Goal: Information Seeking & Learning: Learn about a topic

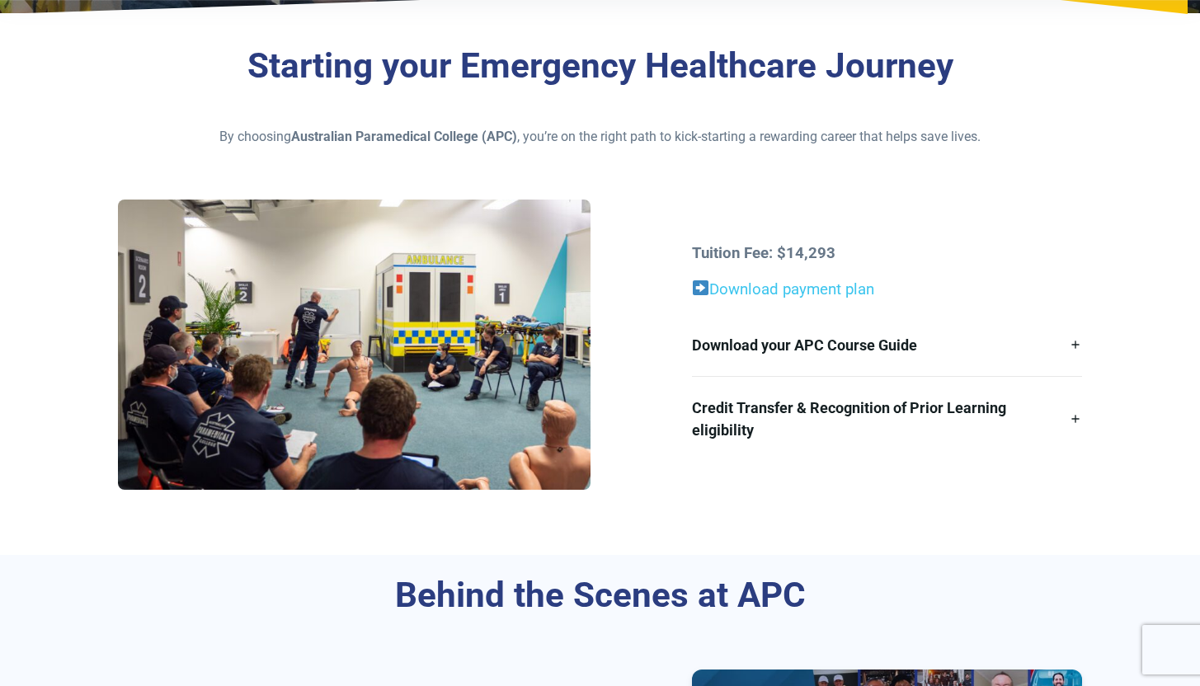
scroll to position [357, 0]
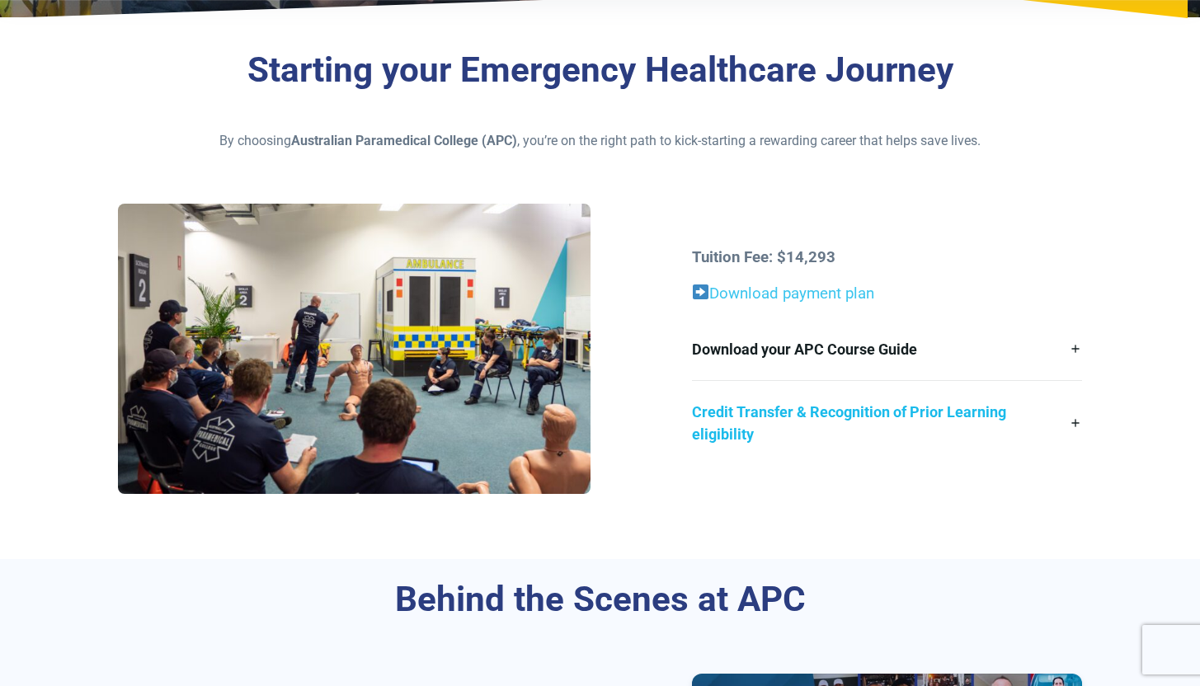
click at [881, 393] on link "Credit Transfer & Recognition of Prior Learning eligibility" at bounding box center [887, 423] width 390 height 84
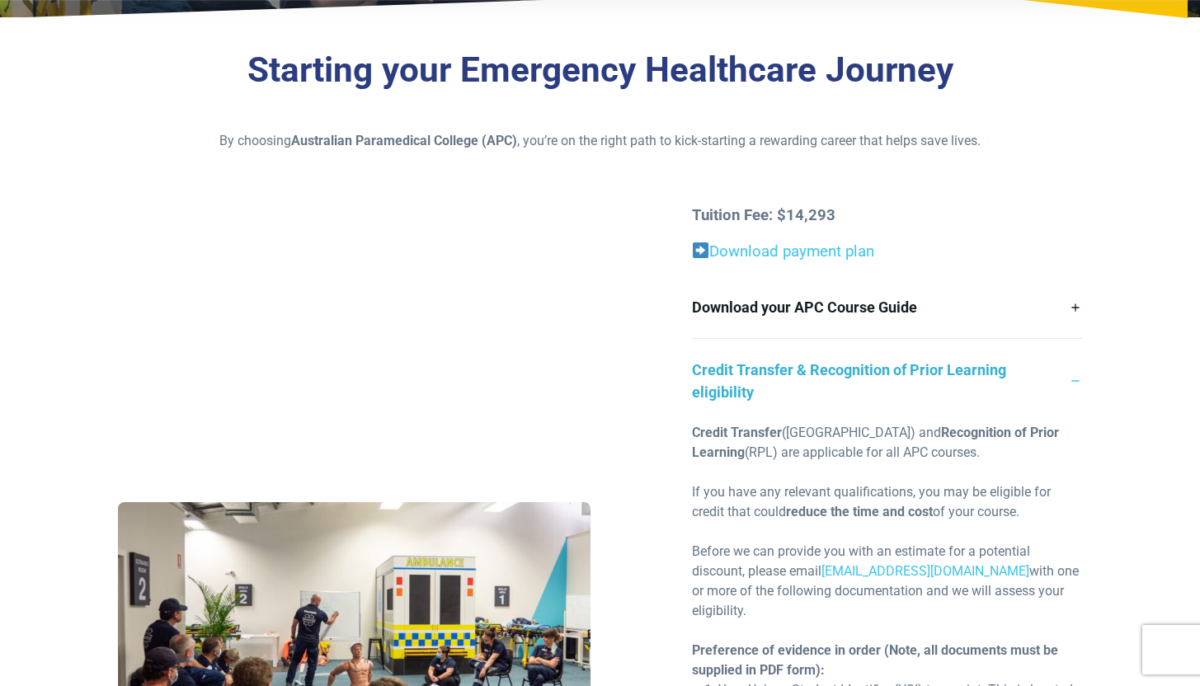
click at [881, 393] on link "Credit Transfer & Recognition of Prior Learning eligibility" at bounding box center [887, 381] width 390 height 84
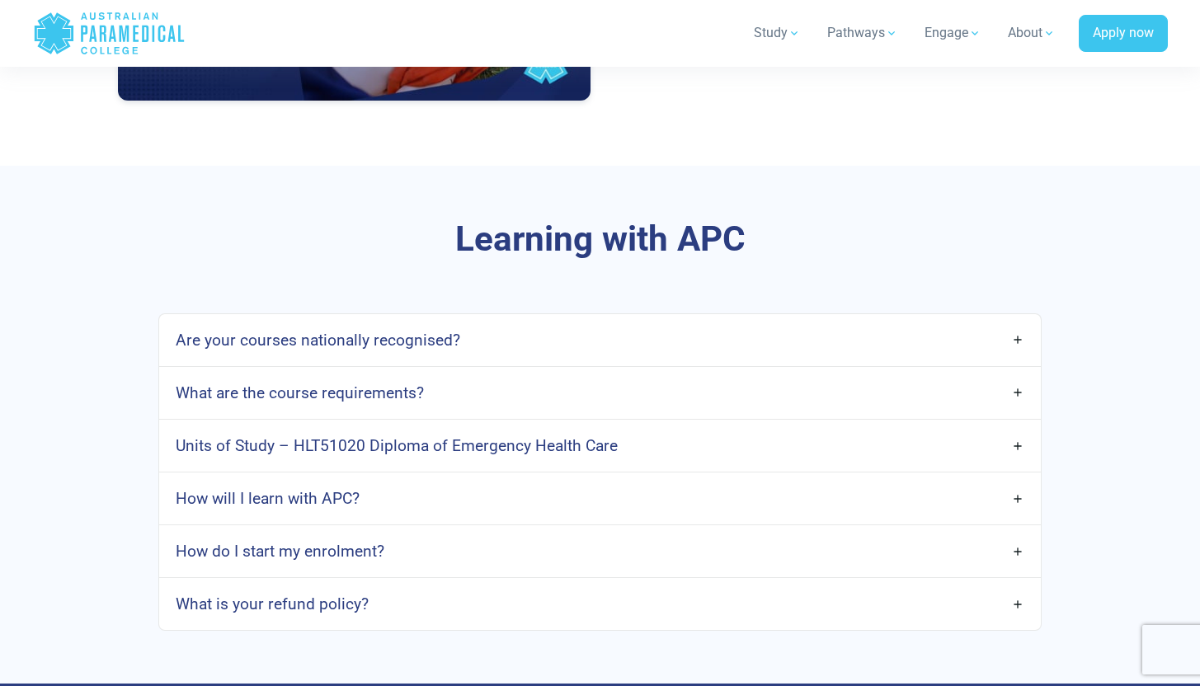
scroll to position [4171, 0]
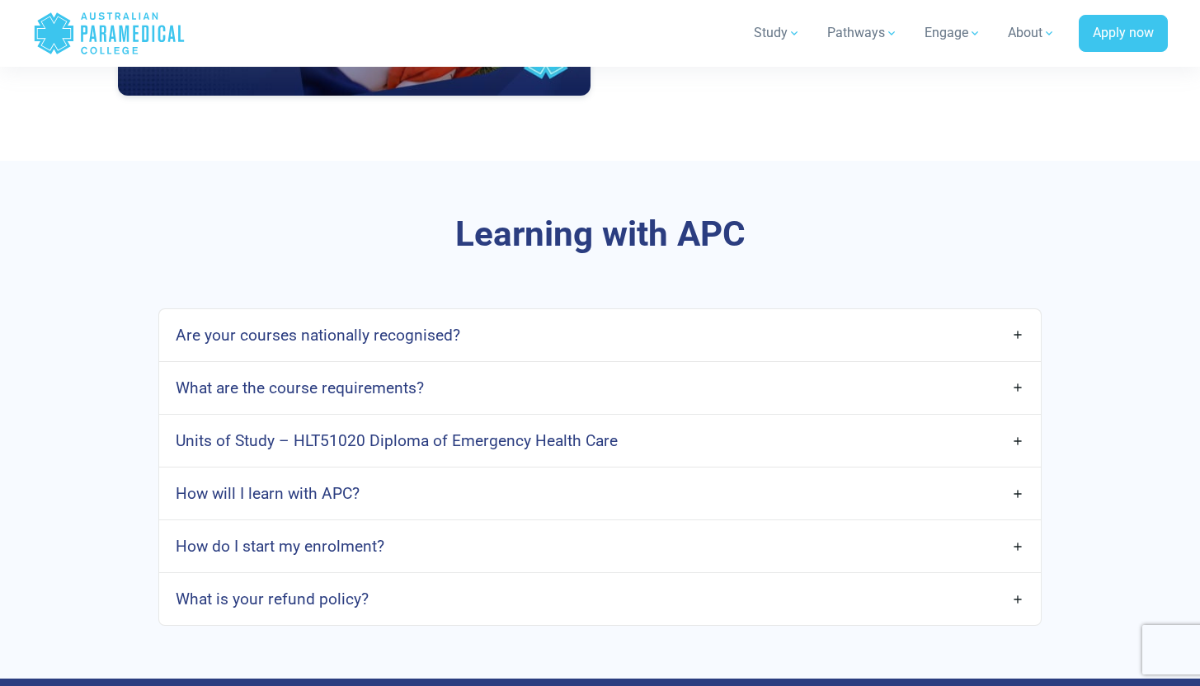
click at [417, 537] on link "How do I start my enrolment?" at bounding box center [599, 546] width 881 height 39
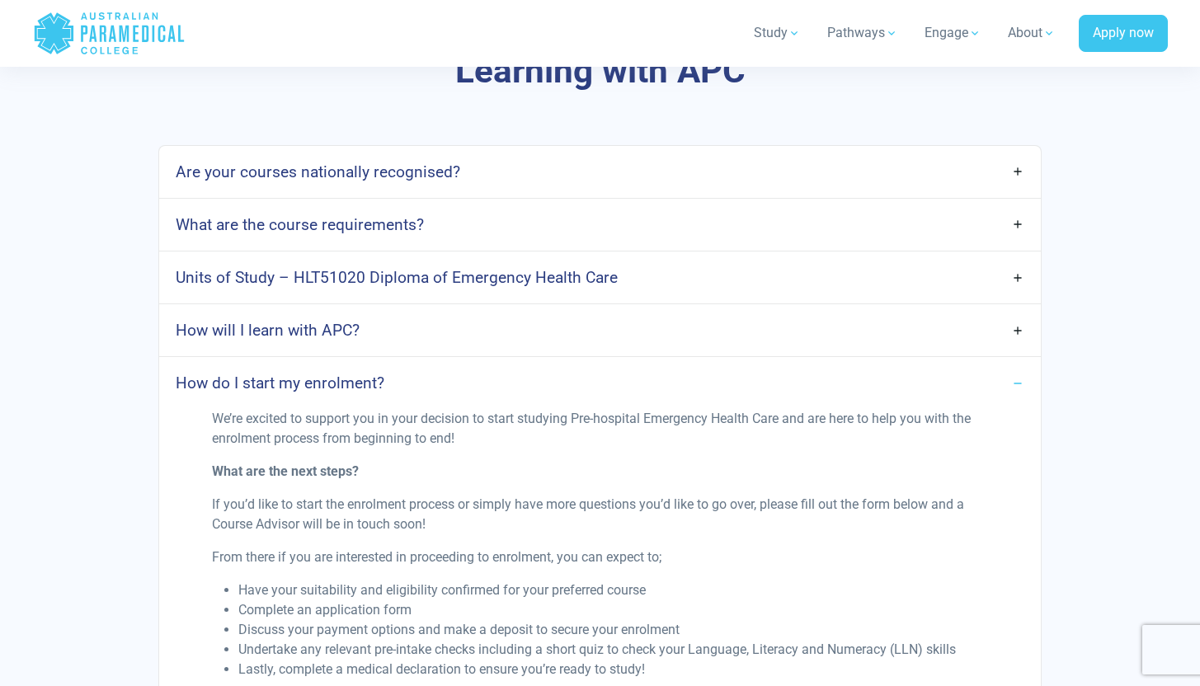
scroll to position [4389, 0]
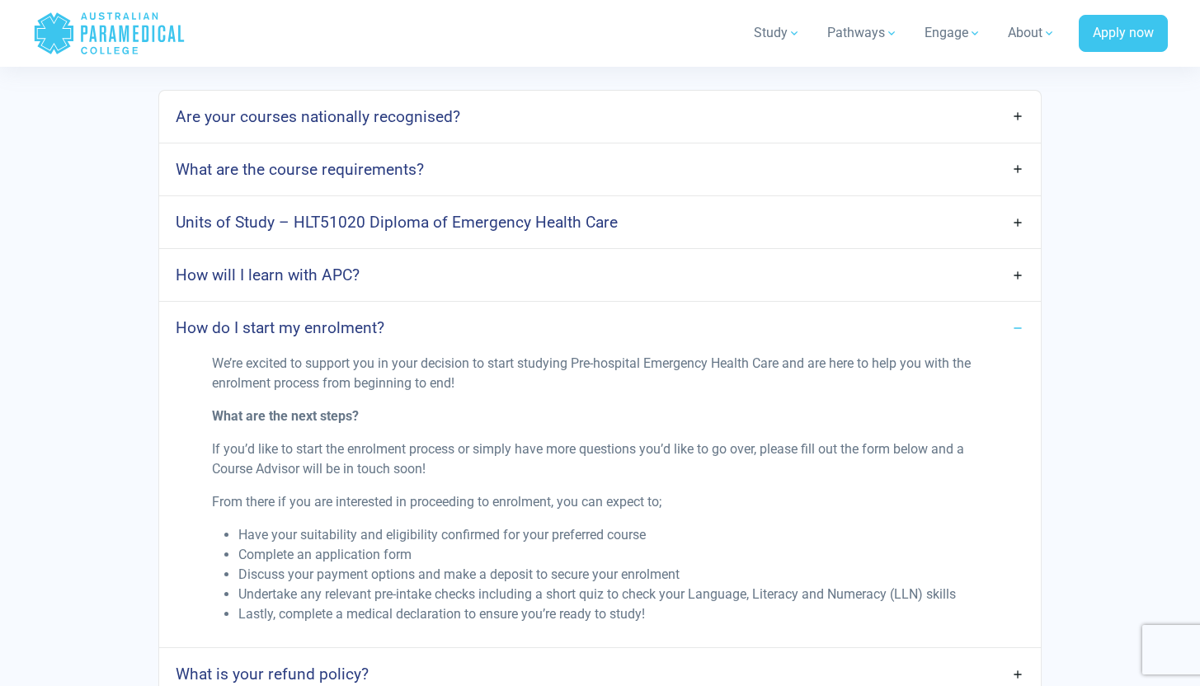
click at [376, 212] on link "Units of Study – HLT51020 Diploma of Emergency Health Care" at bounding box center [599, 222] width 881 height 39
